Goal: Task Accomplishment & Management: Use online tool/utility

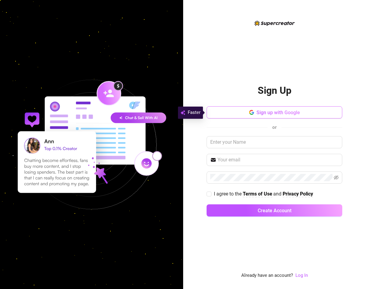
click at [260, 115] on span "Sign up with Google" at bounding box center [279, 113] width 44 height 6
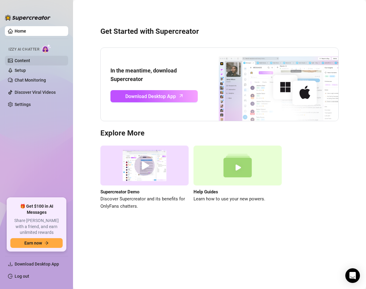
click at [25, 62] on link "Content" at bounding box center [23, 60] width 16 height 5
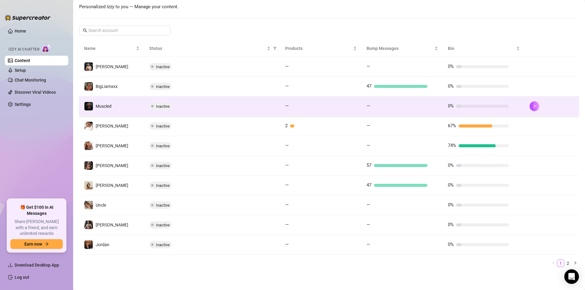
scroll to position [57, 0]
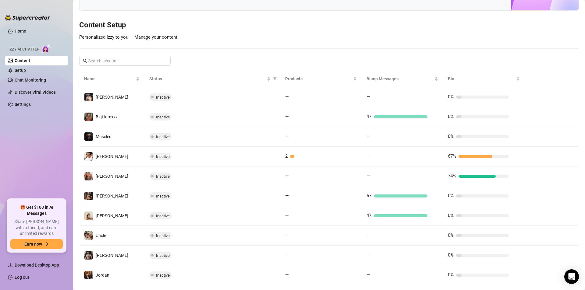
drag, startPoint x: 537, startPoint y: 33, endPoint x: 530, endPoint y: 28, distance: 8.5
click at [366, 32] on div "Your Voice, Your Content, Your [PERSON_NAME] is your AI chat assistant, customi…" at bounding box center [328, 125] width 499 height 355
click at [26, 72] on link "Setup" at bounding box center [20, 70] width 11 height 5
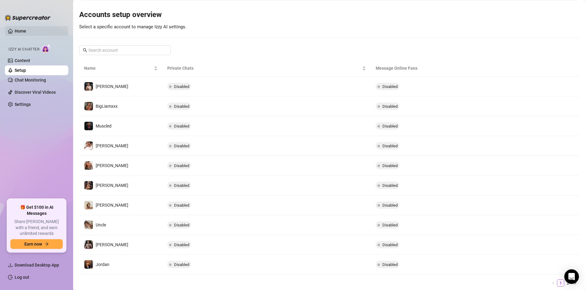
click at [26, 32] on link "Home" at bounding box center [21, 31] width 12 height 5
